Goal: Find specific page/section: Find specific page/section

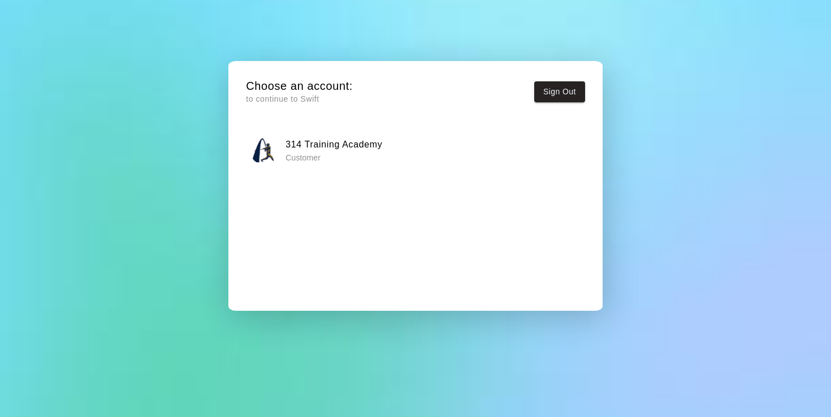
click at [322, 147] on h6 "314 Training Academy" at bounding box center [333, 144] width 97 height 15
click at [304, 142] on h6 "314 Training Academy" at bounding box center [333, 144] width 97 height 15
